Goal: Navigation & Orientation: Understand site structure

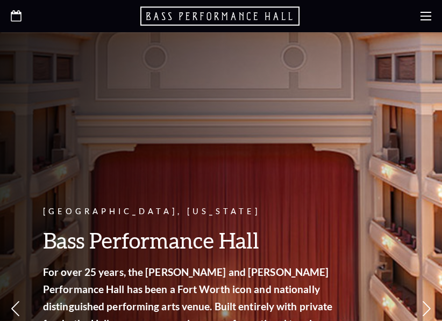
click at [427, 12] on use at bounding box center [425, 16] width 11 height 9
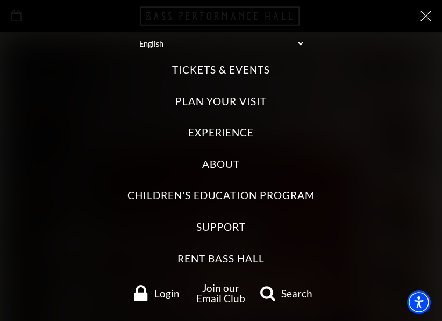
scroll to position [2, 0]
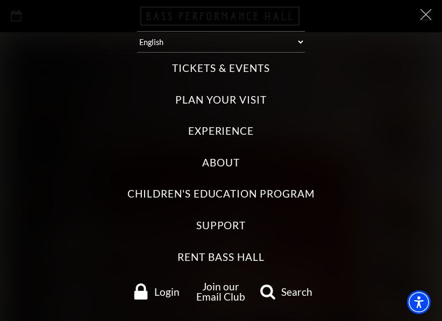
click at [424, 16] on div "Select: English Español Tickets & Events Now On Sale Broadway At The Bass prese…" at bounding box center [221, 160] width 442 height 321
click at [421, 13] on icon at bounding box center [425, 14] width 11 height 11
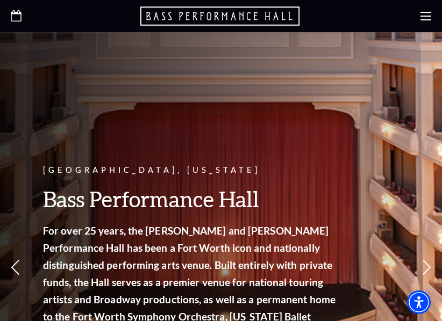
scroll to position [107, 0]
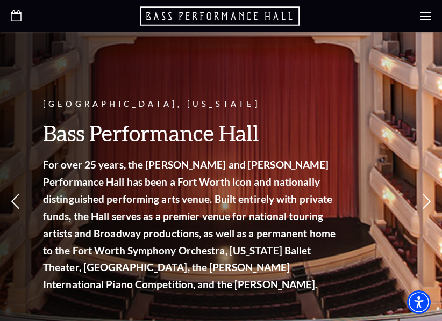
drag, startPoint x: 300, startPoint y: 253, endPoint x: 292, endPoint y: 210, distance: 44.3
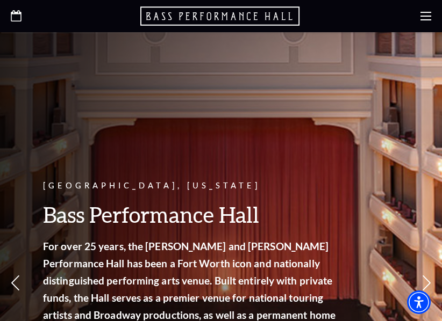
scroll to position [0, 0]
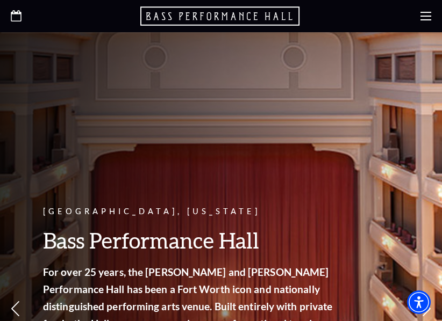
click at [423, 13] on use at bounding box center [425, 16] width 11 height 9
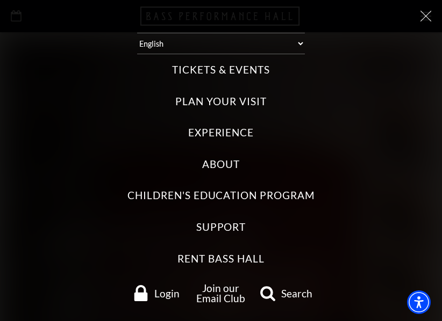
click at [422, 14] on icon at bounding box center [425, 16] width 11 height 11
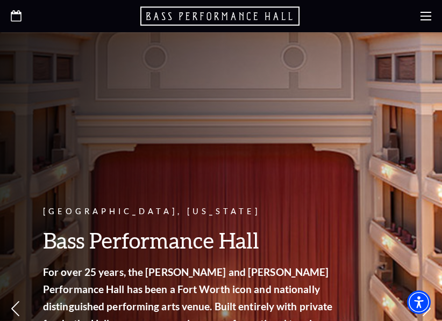
click at [426, 12] on use at bounding box center [425, 16] width 11 height 9
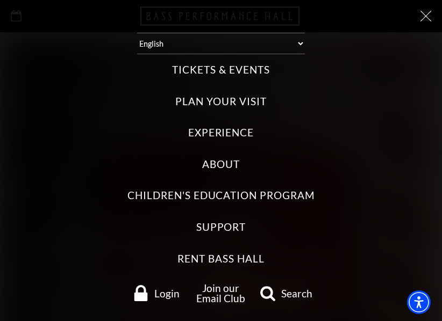
click at [420, 15] on icon at bounding box center [425, 16] width 11 height 11
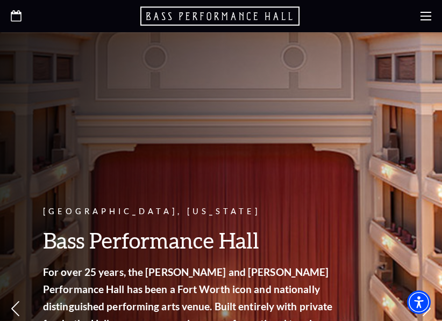
click at [422, 15] on icon at bounding box center [425, 16] width 11 height 11
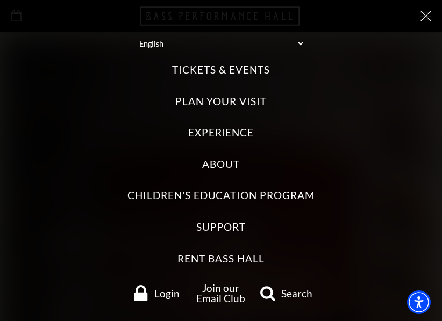
click at [420, 19] on icon at bounding box center [425, 16] width 11 height 11
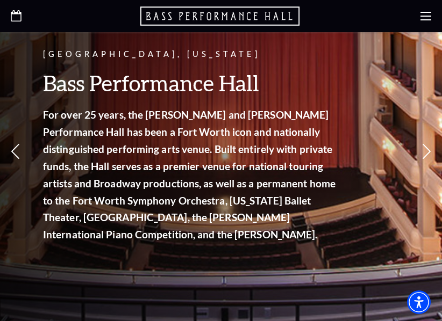
scroll to position [215, 0]
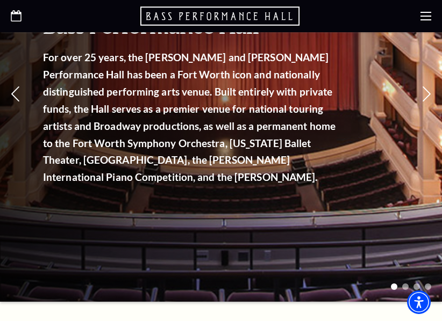
drag, startPoint x: 344, startPoint y: 141, endPoint x: 344, endPoint y: 241, distance: 100.0
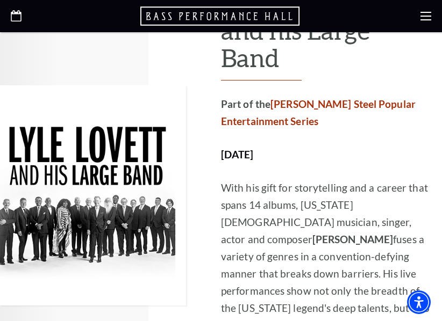
scroll to position [178, 0]
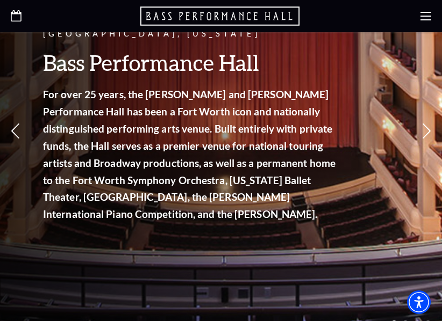
drag, startPoint x: 167, startPoint y: 273, endPoint x: 155, endPoint y: 143, distance: 130.1
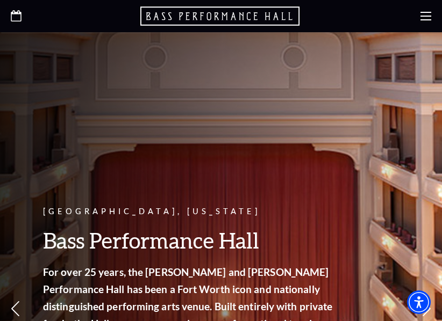
drag, startPoint x: 249, startPoint y: 191, endPoint x: 112, endPoint y: 153, distance: 142.9
